Goal: Information Seeking & Learning: Learn about a topic

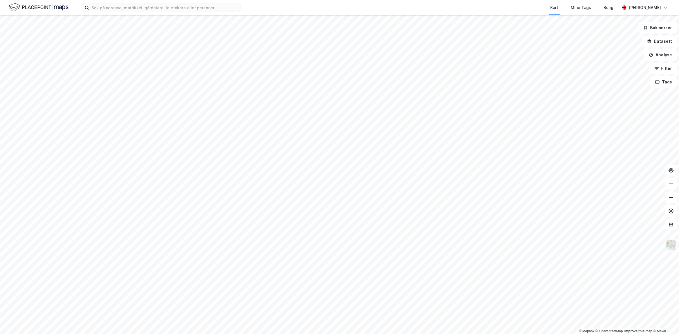
click at [672, 249] on img at bounding box center [671, 245] width 11 height 11
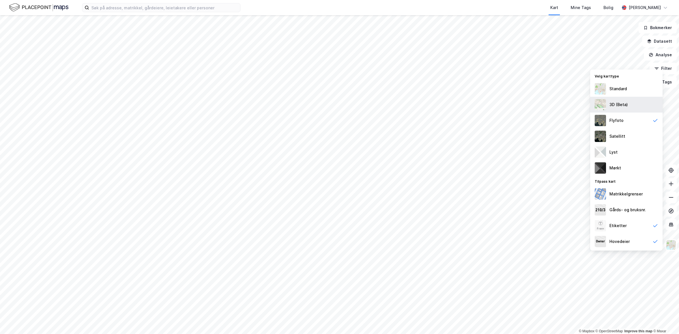
click at [620, 101] on div "3D (Beta)" at bounding box center [619, 104] width 18 height 7
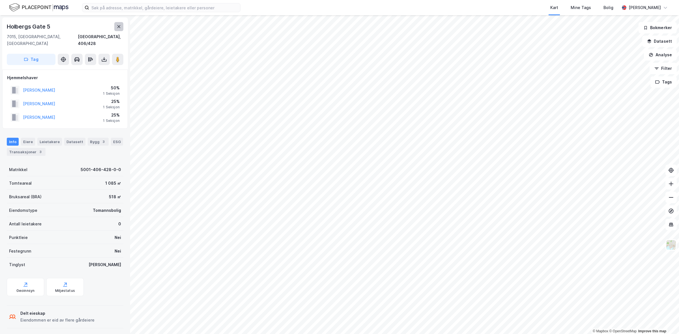
click at [117, 25] on icon at bounding box center [119, 26] width 5 height 5
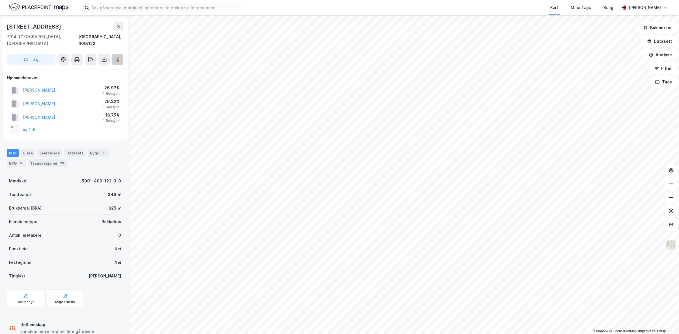
click at [117, 55] on button at bounding box center [117, 59] width 11 height 11
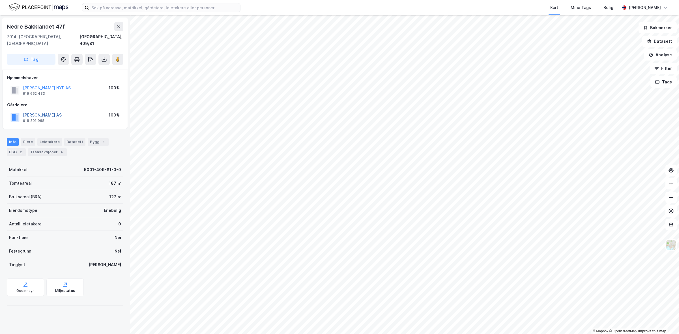
click at [0, 0] on button "[PERSON_NAME] AS" at bounding box center [0, 0] width 0 height 0
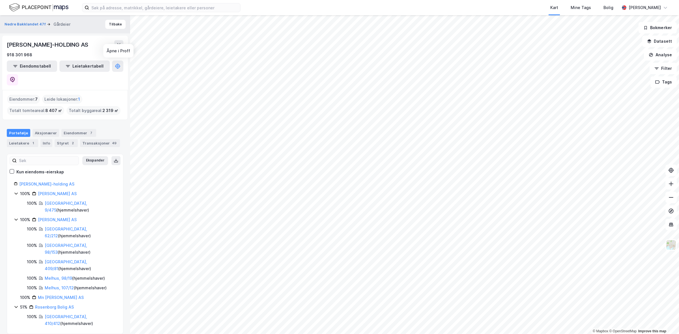
click at [123, 64] on div "[PERSON_NAME]-HOLDING AS 918 301 968 Eiendomstabell Leietakertabell" at bounding box center [65, 63] width 126 height 54
click at [18, 74] on button at bounding box center [12, 79] width 11 height 11
